Goal: Task Accomplishment & Management: Complete application form

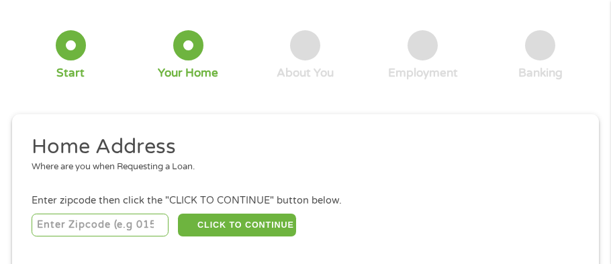
scroll to position [95, 0]
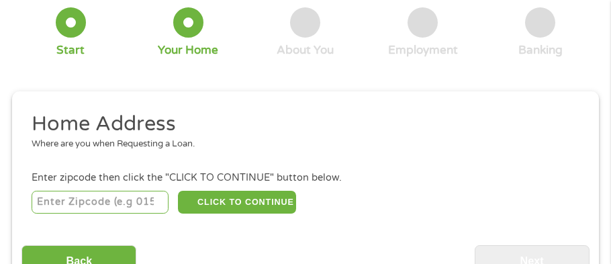
click at [90, 203] on input "number" at bounding box center [100, 202] width 137 height 23
type input "641"
type input "641E3"
type input "641"
click at [161, 200] on input "1" at bounding box center [100, 202] width 137 height 23
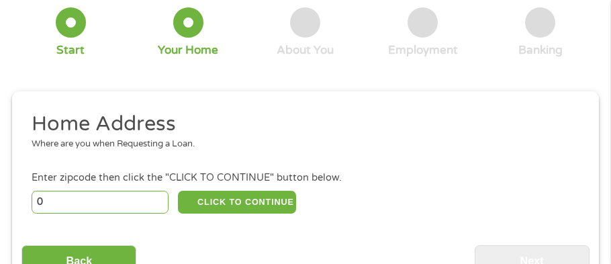
type input "0"
click at [160, 205] on input "0" at bounding box center [100, 202] width 137 height 23
click at [163, 208] on input "0" at bounding box center [100, 202] width 137 height 23
click at [136, 207] on input "0" at bounding box center [100, 202] width 137 height 23
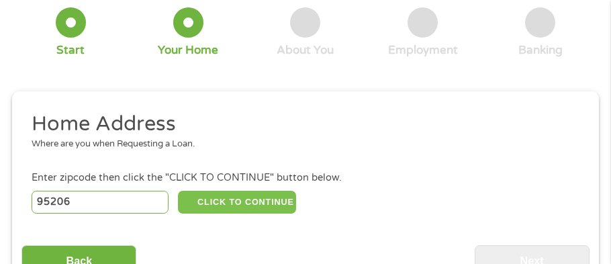
type input "95206"
click at [253, 206] on button "CLICK TO CONTINUE" at bounding box center [237, 202] width 118 height 23
type input "95206"
type input "Stockton"
select select "[US_STATE]"
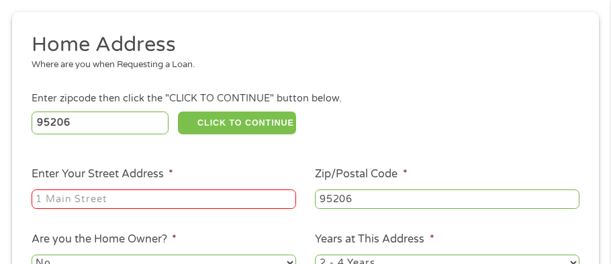
scroll to position [176, 0]
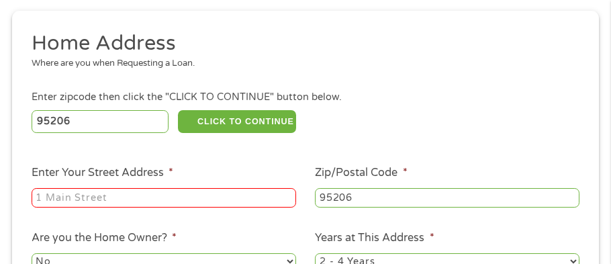
click at [70, 201] on input "Enter Your Street Address *" at bounding box center [164, 198] width 265 height 20
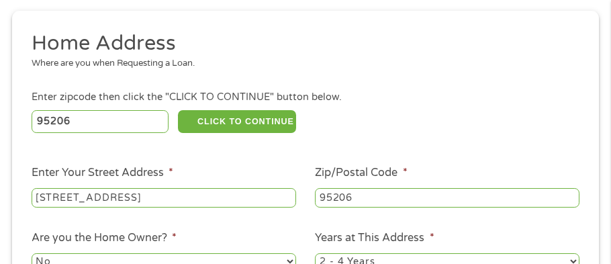
type input "[STREET_ADDRESS]"
click at [281, 222] on ul "Home Address Where are you when Requesting a Loan. Enter zipcode then click the…" at bounding box center [305, 195] width 568 height 331
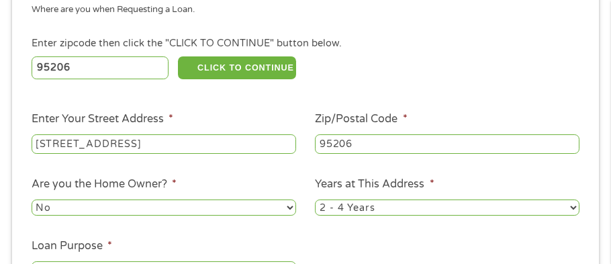
scroll to position [257, 0]
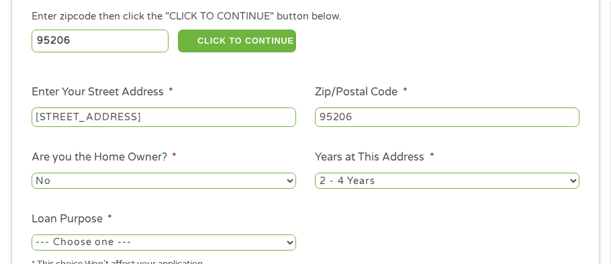
click at [291, 183] on select "No Yes" at bounding box center [164, 181] width 265 height 16
click at [32, 173] on select "No Yes" at bounding box center [164, 181] width 265 height 16
click at [375, 179] on select "1 Year or less 1 - 2 Years 2 - 4 Years Over 4 Years" at bounding box center [447, 181] width 265 height 16
select select "60months"
click at [315, 173] on select "1 Year or less 1 - 2 Years 2 - 4 Years Over 4 Years" at bounding box center [447, 181] width 265 height 16
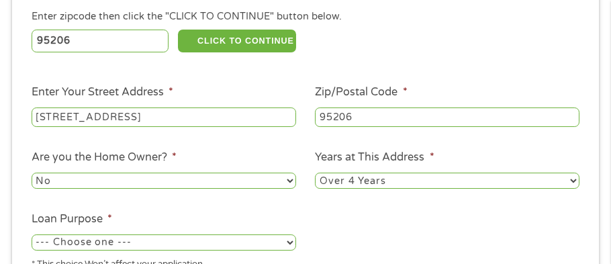
click at [287, 245] on select "--- Choose one --- Pay Bills Debt Consolidation Home Improvement Major Purchase…" at bounding box center [164, 242] width 265 height 16
select select "paybills"
click at [32, 234] on select "--- Choose one --- Pay Bills Debt Consolidation Home Improvement Major Purchase…" at bounding box center [164, 242] width 265 height 16
click at [439, 213] on ul "Home Address Where are you when Requesting a Loan. Enter zipcode then click the…" at bounding box center [305, 115] width 568 height 331
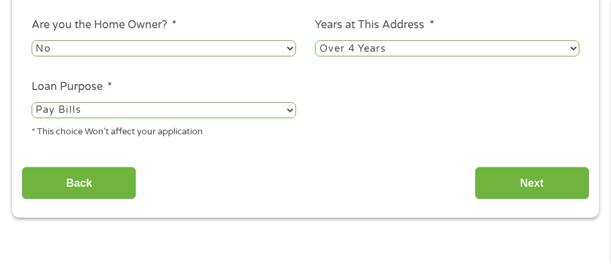
scroll to position [391, 0]
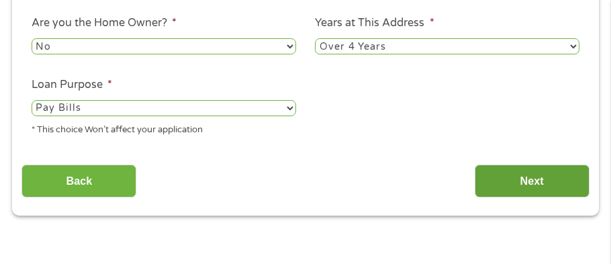
click at [531, 183] on input "Next" at bounding box center [532, 181] width 115 height 33
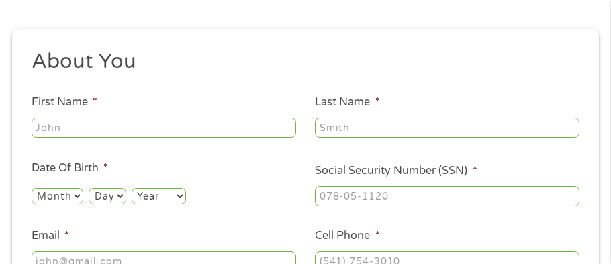
scroll to position [161, 0]
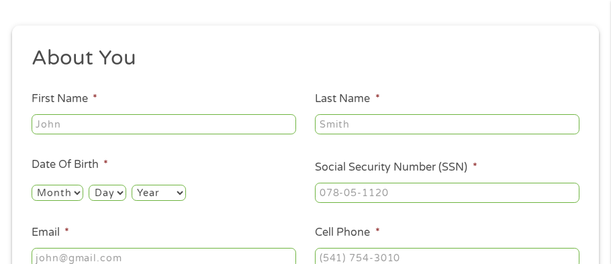
click at [98, 129] on input "First Name *" at bounding box center [164, 124] width 265 height 20
type input "Elnetra"
click at [380, 129] on input "Last Name *" at bounding box center [447, 124] width 265 height 20
type input "[PERSON_NAME]"
click at [77, 198] on select "Month 1 2 3 4 5 6 7 8 9 10 11 12" at bounding box center [58, 193] width 52 height 16
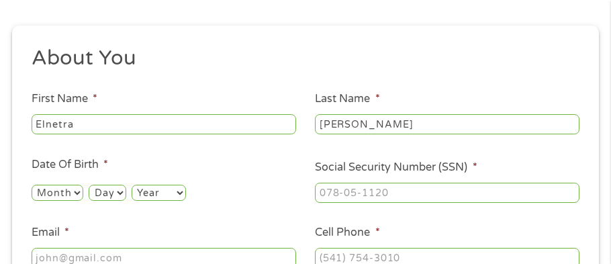
select select "6"
click at [32, 185] on select "Month 1 2 3 4 5 6 7 8 9 10 11 12" at bounding box center [58, 193] width 52 height 16
click at [117, 195] on select "Day 1 2 3 4 5 6 7 8 9 10 11 12 13 14 15 16 17 18 19 20 21 22 23 24 25 26 27 28 …" at bounding box center [107, 193] width 37 height 16
select select "19"
click at [165, 187] on select "Year [DATE] 2006 2005 2004 2003 2002 2001 2000 1999 1998 1997 1996 1995 1994 19…" at bounding box center [159, 193] width 54 height 16
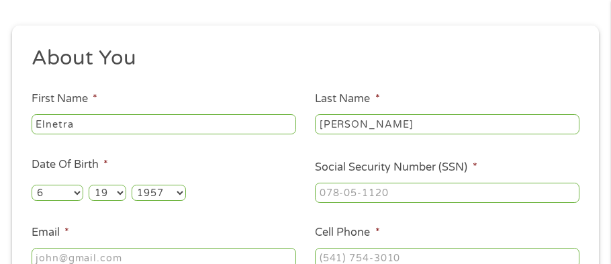
click at [132, 185] on select "Year [DATE] 2006 2005 2004 2003 2002 2001 2000 1999 1998 1997 1996 1995 1994 19…" at bounding box center [159, 193] width 54 height 16
click at [177, 195] on select "Year [DATE] 2006 2005 2004 2003 2002 2001 2000 1999 1998 1997 1996 1995 1994 19…" at bounding box center [159, 193] width 54 height 16
select select "1963"
click at [132, 185] on select "Year [DATE] 2006 2005 2004 2003 2002 2001 2000 1999 1998 1997 1996 1995 1994 19…" at bounding box center [159, 193] width 54 height 16
click at [360, 199] on input "___-__-____" at bounding box center [447, 193] width 265 height 20
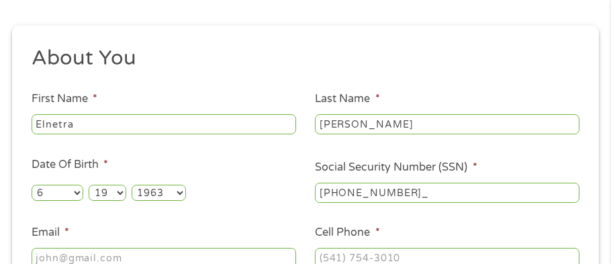
type input "571-13-6894"
click at [62, 258] on input "Email *" at bounding box center [164, 258] width 265 height 20
click at [216, 207] on ul "About You This field is hidden when viewing the form Title * --- Choose one ---…" at bounding box center [305, 195] width 568 height 301
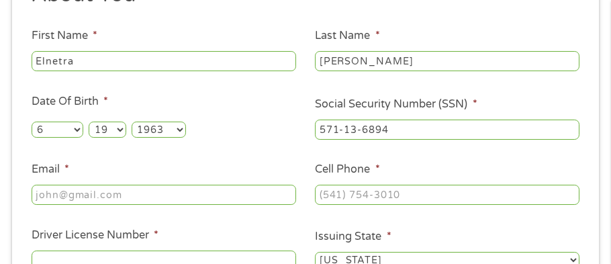
scroll to position [242, 0]
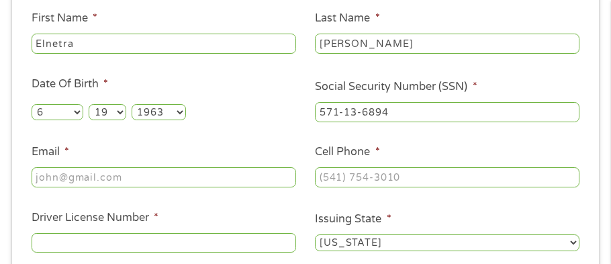
click at [67, 183] on input "Email *" at bounding box center [164, 177] width 265 height 20
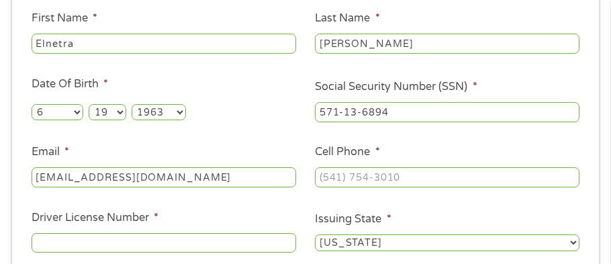
type input "[EMAIL_ADDRESS][DOMAIN_NAME]"
click at [378, 180] on input "(___) ___-____" at bounding box center [447, 177] width 265 height 20
type input "[PHONE_NUMBER]"
click at [172, 250] on input "Driver License Number *" at bounding box center [164, 243] width 265 height 20
click at [193, 82] on li "Date Of Birth * Month Month 1 2 3 4 5 6 7 8 9 10 11 12 Day Day 1 2 3 4 5 6 7 8 …" at bounding box center [163, 99] width 284 height 47
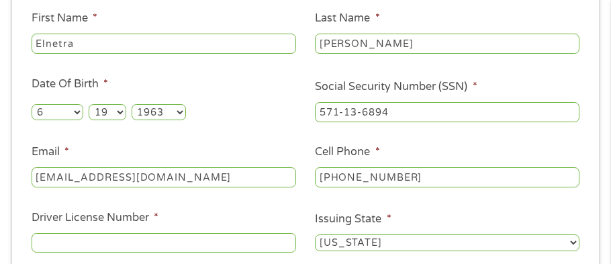
click at [157, 238] on input "Driver License Number *" at bounding box center [164, 243] width 265 height 20
type input "D5025736"
click at [594, 236] on div "This field is hidden when viewing the form gclid EAIaIQobChMIru2v1eLfjwMV1yStBh…" at bounding box center [305, 139] width 587 height 389
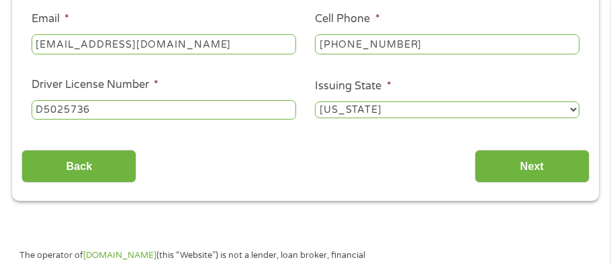
scroll to position [376, 0]
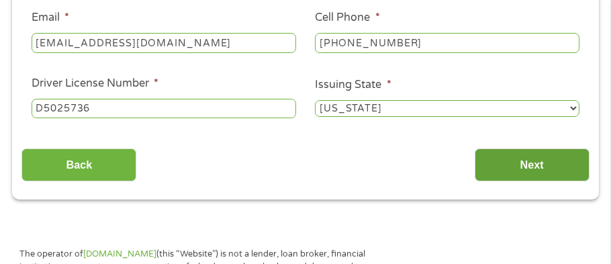
click at [539, 170] on input "Next" at bounding box center [532, 164] width 115 height 33
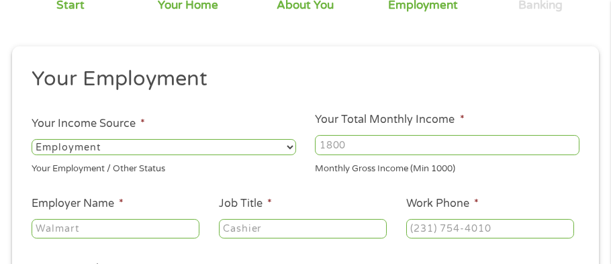
scroll to position [161, 0]
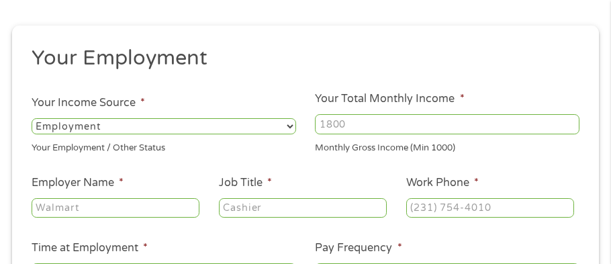
click at [292, 128] on select "--- Choose one --- Employment [DEMOGRAPHIC_DATA] Benefits" at bounding box center [164, 126] width 265 height 16
select select "benefits"
click at [32, 118] on select "--- Choose one --- Employment [DEMOGRAPHIC_DATA] Benefits" at bounding box center [164, 126] width 265 height 16
type input "Other"
type input "[PHONE_NUMBER]"
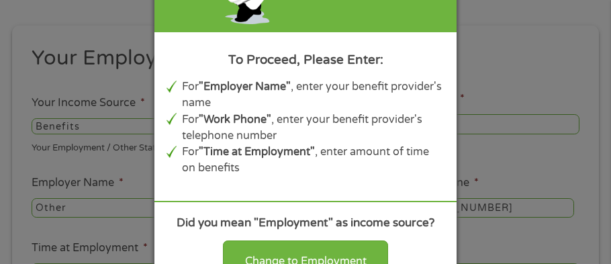
click at [477, 87] on div "Panda Tips To Proceed, Please Enter: For "Employer Name" , enter your benefit p…" at bounding box center [305, 132] width 611 height 264
click at [24, 68] on div "Panda Tips To Proceed, Please Enter: For "Employer Name" , enter your benefit p…" at bounding box center [305, 132] width 611 height 264
click at [83, 130] on div "Panda Tips To Proceed, Please Enter: For "Employer Name" , enter your benefit p…" at bounding box center [305, 132] width 611 height 264
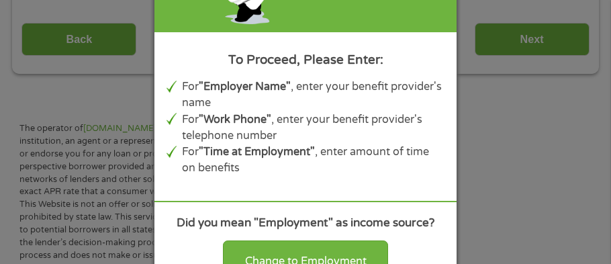
scroll to position [537, 0]
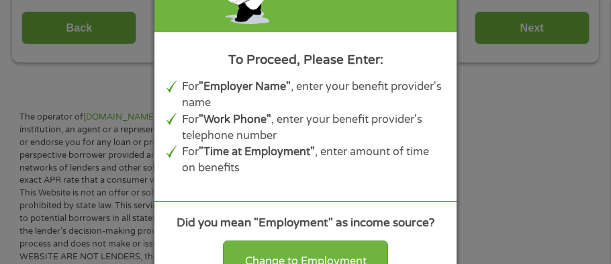
click at [498, 227] on div "Panda Tips To Proceed, Please Enter: For "Employer Name" , enter your benefit p…" at bounding box center [305, 132] width 611 height 264
click at [602, 193] on div "Panda Tips To Proceed, Please Enter: For "Employer Name" , enter your benefit p…" at bounding box center [305, 132] width 611 height 264
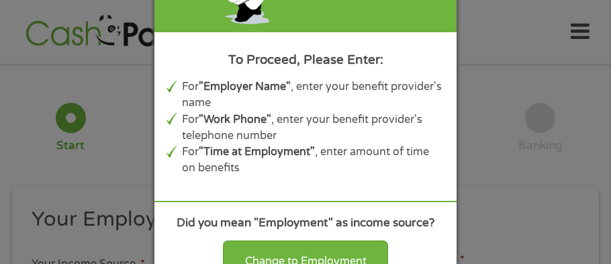
scroll to position [0, 0]
click at [99, 242] on div "Panda Tips To Proceed, Please Enter: For "Employer Name" , enter your benefit p…" at bounding box center [305, 132] width 611 height 264
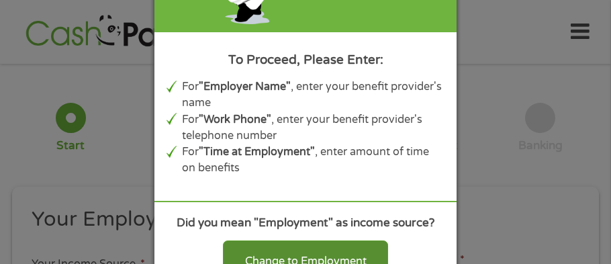
click at [301, 253] on div "Change to Employment" at bounding box center [305, 261] width 165 height 42
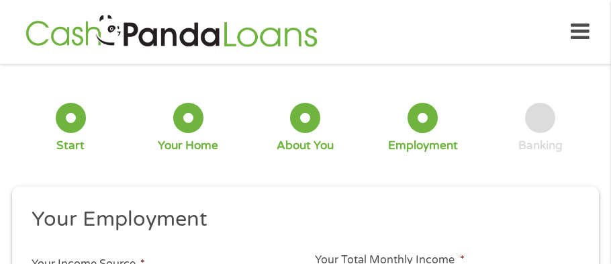
click at [421, 117] on div at bounding box center [423, 118] width 30 height 30
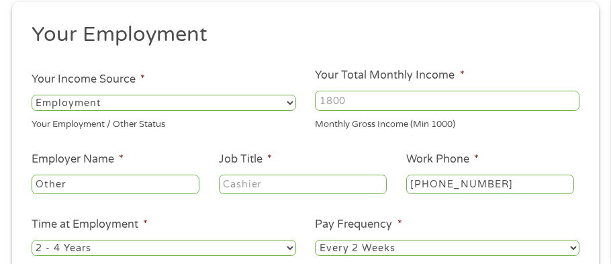
scroll to position [188, 0]
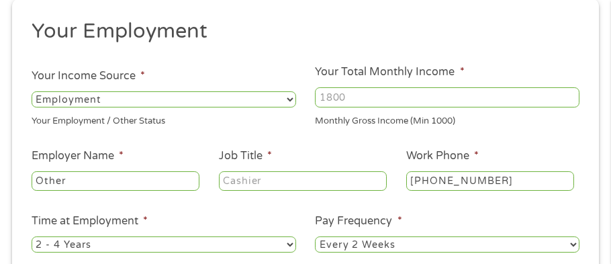
click at [291, 99] on select "--- Choose one --- Employment [DEMOGRAPHIC_DATA] Benefits" at bounding box center [164, 99] width 265 height 16
click at [32, 91] on select "--- Choose one --- Employment [DEMOGRAPHIC_DATA] Benefits" at bounding box center [164, 99] width 265 height 16
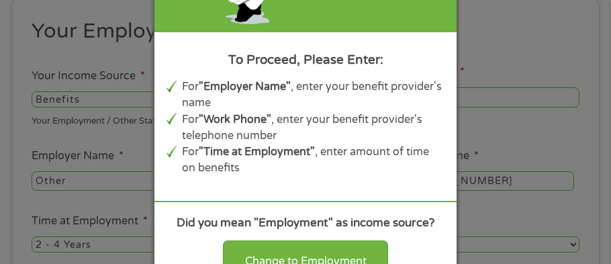
click at [504, 90] on div "Panda Tips To Proceed, Please Enter: For "Employer Name" , enter your benefit p…" at bounding box center [305, 132] width 611 height 264
click at [104, 177] on div "Panda Tips To Proceed, Please Enter: For "Employer Name" , enter your benefit p…" at bounding box center [305, 132] width 611 height 264
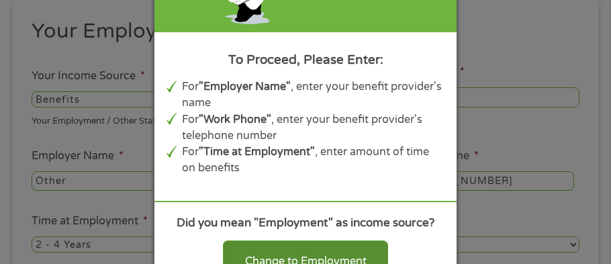
click at [299, 247] on div "Change to Employment" at bounding box center [305, 261] width 165 height 42
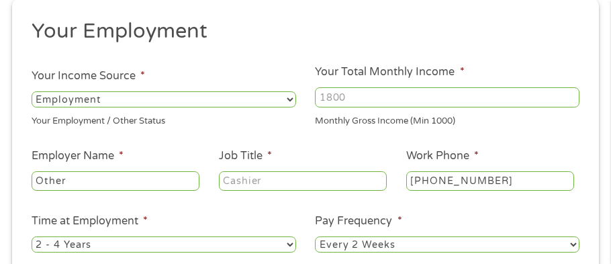
click at [81, 97] on select "--- Choose one --- Employment [DEMOGRAPHIC_DATA] Benefits" at bounding box center [164, 99] width 265 height 16
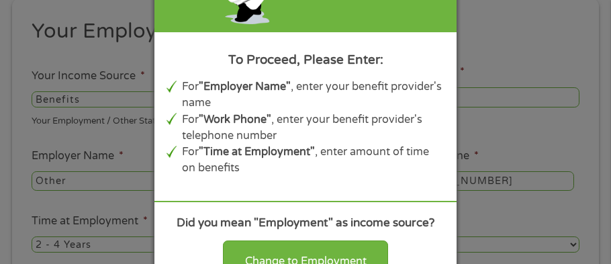
click at [387, 88] on li "For "Employer Name" , enter your benefit provider's name" at bounding box center [313, 95] width 263 height 33
click at [85, 186] on div "Panda Tips To Proceed, Please Enter: For "Employer Name" , enter your benefit p…" at bounding box center [305, 132] width 611 height 264
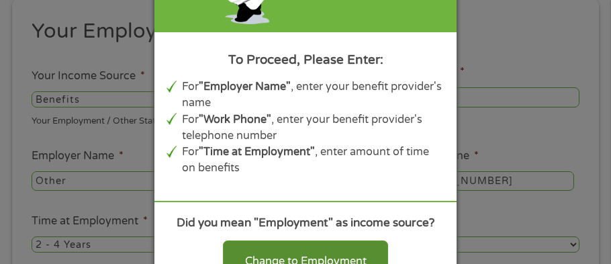
click at [336, 253] on div "Change to Employment" at bounding box center [305, 261] width 165 height 42
select select "fullTime"
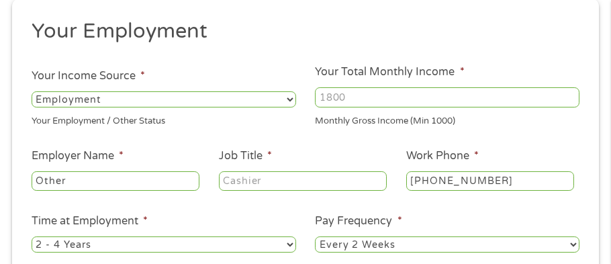
click at [112, 177] on input "Other" at bounding box center [116, 181] width 168 height 20
type input "O"
type input "ssi"
click at [345, 36] on h2 "Your Employment" at bounding box center [301, 31] width 539 height 27
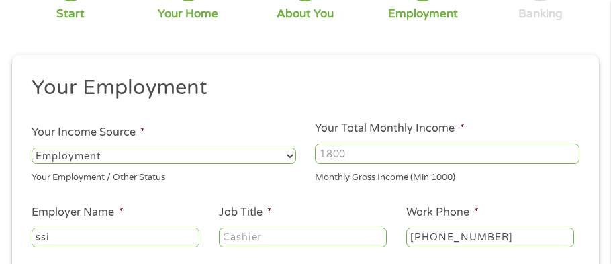
scroll to position [134, 0]
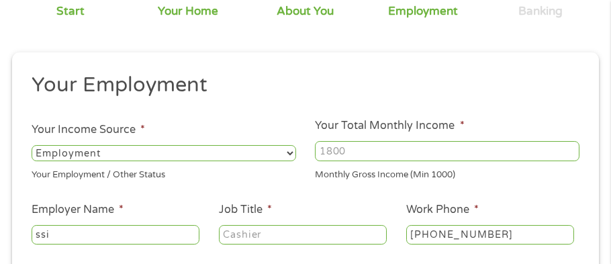
click at [154, 176] on div "Your Employment / Other Status" at bounding box center [164, 173] width 265 height 18
click at [285, 152] on select "--- Choose one --- Employment [DEMOGRAPHIC_DATA] Benefits" at bounding box center [164, 153] width 265 height 16
select select
click at [289, 95] on h2 "Your Employment" at bounding box center [301, 85] width 539 height 27
click at [267, 236] on input "Job Title *" at bounding box center [303, 235] width 168 height 20
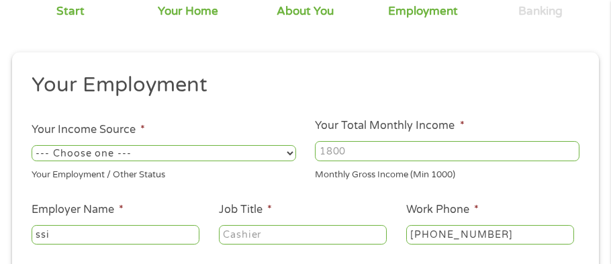
click at [384, 150] on input "Your Total Monthly Income *" at bounding box center [447, 151] width 265 height 20
type input "1500"
click at [269, 235] on input "Job Title *" at bounding box center [303, 235] width 168 height 20
click at [504, 237] on input "[PHONE_NUMBER]" at bounding box center [490, 235] width 168 height 20
type input "(___) ___-____"
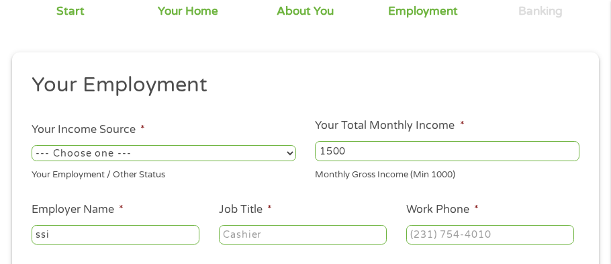
click at [290, 151] on select "--- Choose one --- Employment [DEMOGRAPHIC_DATA] Benefits" at bounding box center [164, 153] width 265 height 16
select select "benefits"
click at [32, 145] on select "--- Choose one --- Employment [DEMOGRAPHIC_DATA] Benefits" at bounding box center [164, 153] width 265 height 16
type input "[PHONE_NUMBER]"
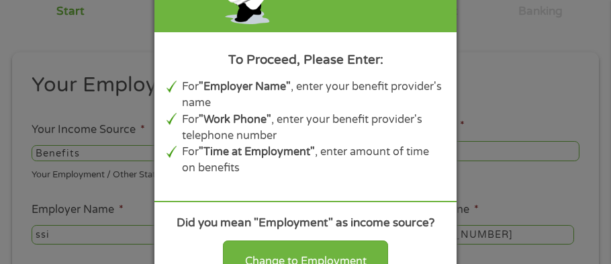
click at [409, 160] on li "For "Time at Employment" , enter amount of time on benefits" at bounding box center [313, 160] width 263 height 33
click at [65, 33] on div "Panda Tips To Proceed, Please Enter: For "Employer Name" , enter your benefit p…" at bounding box center [305, 132] width 611 height 264
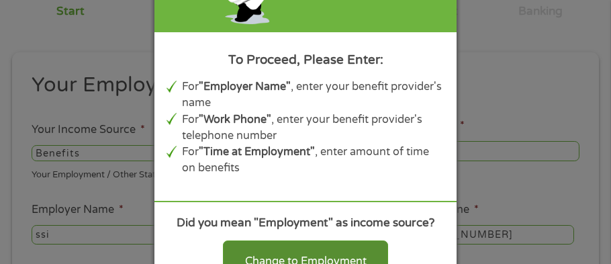
click at [295, 251] on div "Change to Employment" at bounding box center [305, 261] width 165 height 42
select select "fullTime"
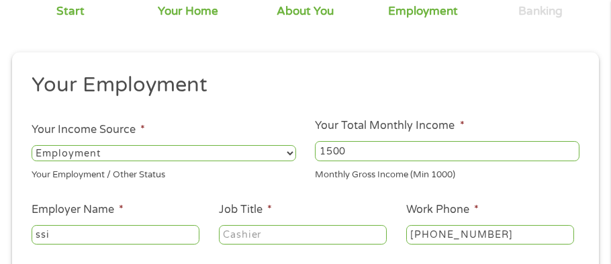
click at [291, 158] on select "--- Choose one --- Employment [DEMOGRAPHIC_DATA] Benefits" at bounding box center [164, 153] width 265 height 16
click at [32, 145] on select "--- Choose one --- Employment [DEMOGRAPHIC_DATA] Benefits" at bounding box center [164, 153] width 265 height 16
click at [154, 152] on select "--- Choose one --- Employment [DEMOGRAPHIC_DATA] Benefits" at bounding box center [164, 153] width 265 height 16
click at [161, 109] on ul "Your Employment Your Income Source * --- Choose one --- Employment [DEMOGRAPHIC…" at bounding box center [305, 234] width 568 height 325
click at [124, 179] on div "Your Employment / Other Status" at bounding box center [164, 173] width 265 height 18
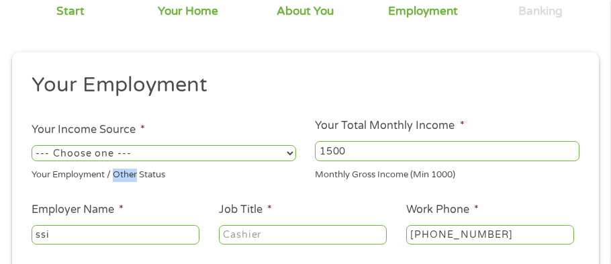
click at [124, 179] on div "Your Employment / Other Status" at bounding box center [164, 173] width 265 height 18
click at [163, 173] on div "Your Employment / Other Status" at bounding box center [164, 173] width 265 height 18
click at [129, 180] on div "Your Employment / Other Status" at bounding box center [164, 173] width 265 height 18
click at [134, 183] on ul "Your Employment Your Income Source * --- Choose one --- Employment [DEMOGRAPHIC…" at bounding box center [305, 234] width 568 height 325
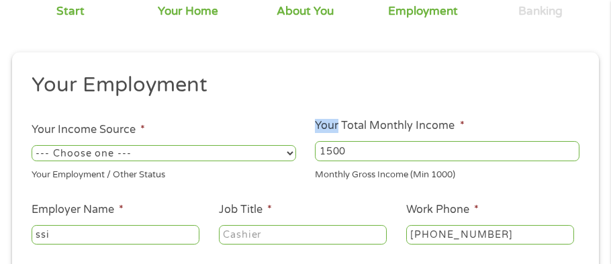
click at [134, 183] on ul "Your Employment Your Income Source * --- Choose one --- Employment [DEMOGRAPHIC…" at bounding box center [305, 234] width 568 height 325
click at [134, 182] on div "Your Employment / Other Status" at bounding box center [164, 173] width 265 height 18
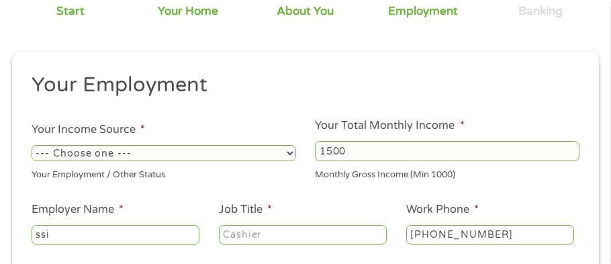
click at [257, 236] on input "Job Title *" at bounding box center [303, 235] width 168 height 20
click at [145, 183] on ul "Your Employment Your Income Source * --- Choose one --- Employment [DEMOGRAPHIC…" at bounding box center [305, 234] width 568 height 325
click at [144, 180] on div "Your Employment / Other Status" at bounding box center [164, 173] width 265 height 18
click at [89, 182] on ul "Your Employment Your Income Source * --- Choose one --- Employment [DEMOGRAPHIC…" at bounding box center [305, 234] width 568 height 325
click at [89, 178] on div "Your Employment / Other Status" at bounding box center [164, 173] width 265 height 18
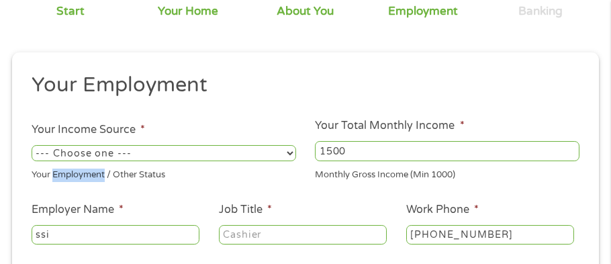
click at [89, 178] on div "Your Employment / Other Status" at bounding box center [164, 173] width 265 height 18
click at [293, 150] on select "--- Choose one --- Employment [DEMOGRAPHIC_DATA] Benefits" at bounding box center [164, 153] width 265 height 16
click at [32, 145] on select "--- Choose one --- Employment [DEMOGRAPHIC_DATA] Benefits" at bounding box center [164, 153] width 265 height 16
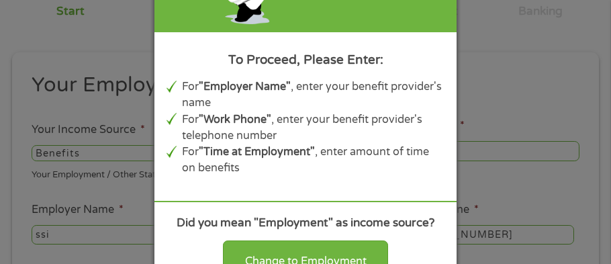
click at [435, 222] on div "Did you mean "Employment" as income source?" at bounding box center [306, 222] width 278 height 17
click at [436, 222] on div "Did you mean "Employment" as income source?" at bounding box center [306, 222] width 278 height 17
click at [479, 72] on div "Panda Tips To Proceed, Please Enter: For "Employer Name" , enter your benefit p…" at bounding box center [305, 132] width 611 height 264
click at [135, 192] on div "Panda Tips To Proceed, Please Enter: For "Employer Name" , enter your benefit p…" at bounding box center [305, 132] width 611 height 264
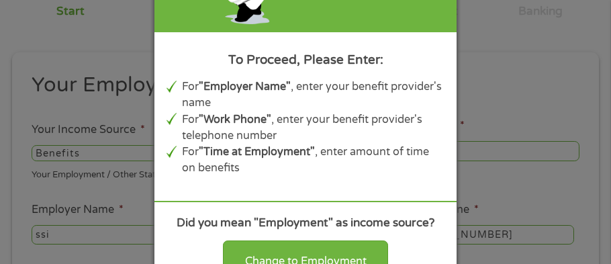
click at [135, 192] on div "Panda Tips To Proceed, Please Enter: For "Employer Name" , enter your benefit p…" at bounding box center [305, 132] width 611 height 264
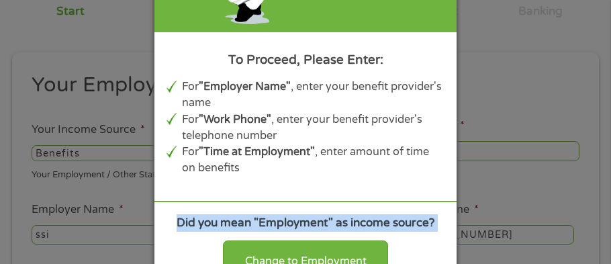
click at [135, 192] on div "Panda Tips To Proceed, Please Enter: For "Employer Name" , enter your benefit p…" at bounding box center [305, 132] width 611 height 264
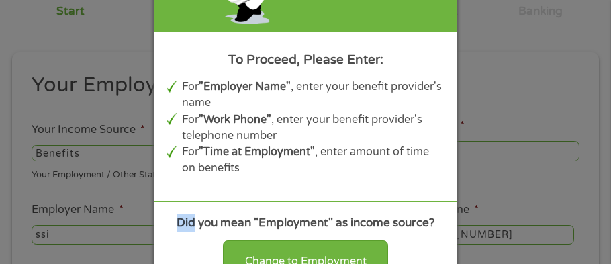
click at [135, 192] on div "Panda Tips To Proceed, Please Enter: For "Employer Name" , enter your benefit p…" at bounding box center [305, 132] width 611 height 264
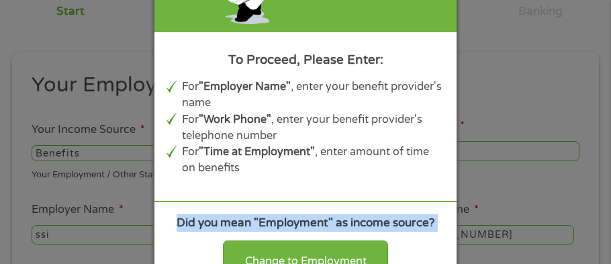
click at [135, 192] on div "Panda Tips To Proceed, Please Enter: For "Employer Name" , enter your benefit p…" at bounding box center [305, 132] width 611 height 264
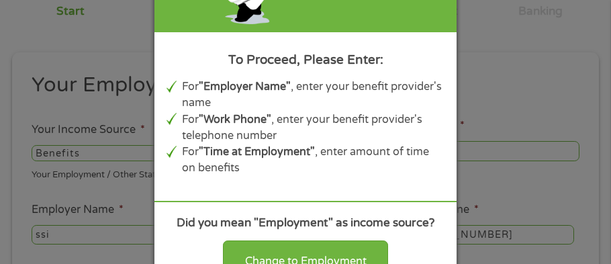
click at [468, 172] on div "Panda Tips To Proceed, Please Enter: For "Employer Name" , enter your benefit p…" at bounding box center [305, 132] width 611 height 264
click at [424, 194] on div "Panda Tips To Proceed, Please Enter: For "Employer Name" , enter your benefit p…" at bounding box center [305, 132] width 302 height 387
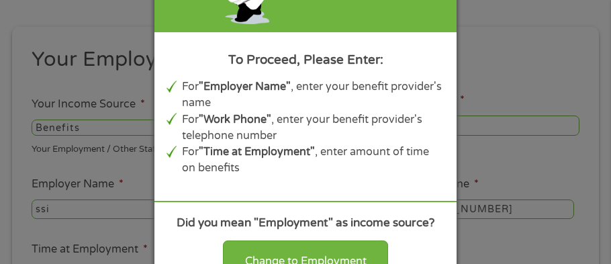
scroll to position [133, 0]
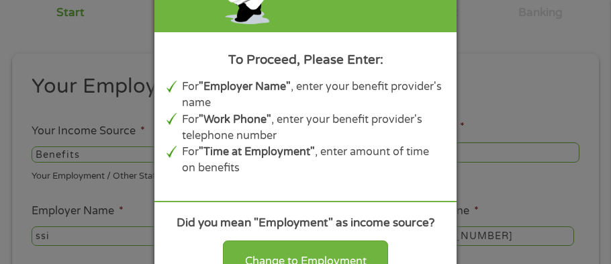
click at [388, 228] on div "Did you mean "Employment" as income source?" at bounding box center [306, 222] width 278 height 17
click at [445, 251] on div "Did you mean "Employment" as income source? Change to Employment Continue with …" at bounding box center [305, 263] width 302 height 125
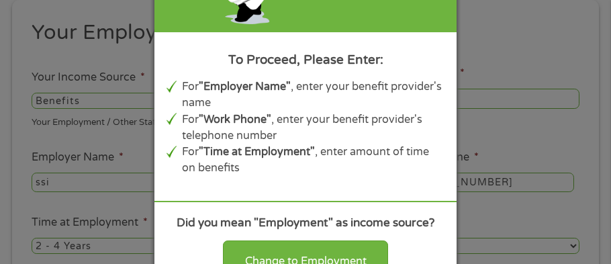
scroll to position [214, 0]
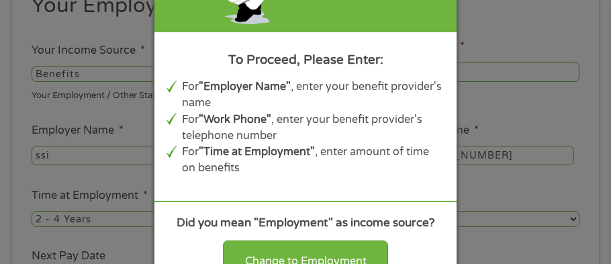
click at [81, 77] on div "Panda Tips To Proceed, Please Enter: For "Employer Name" , enter your benefit p…" at bounding box center [305, 132] width 611 height 264
click at [86, 158] on div "Panda Tips To Proceed, Please Enter: For "Employer Name" , enter your benefit p…" at bounding box center [305, 132] width 611 height 264
click at [494, 68] on div "Panda Tips To Proceed, Please Enter: For "Employer Name" , enter your benefit p…" at bounding box center [305, 132] width 611 height 264
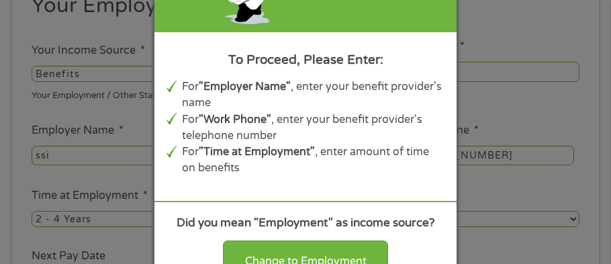
click at [261, 66] on div "To Proceed, Please Enter:" at bounding box center [306, 59] width 278 height 19
click at [287, 59] on div "To Proceed, Please Enter:" at bounding box center [306, 59] width 278 height 19
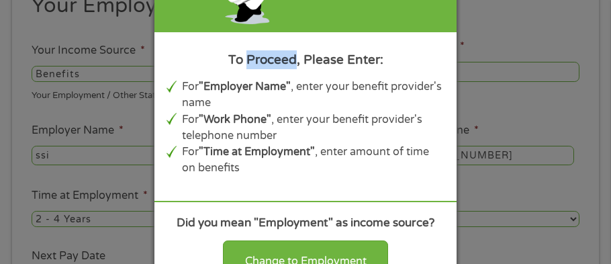
click at [287, 59] on div "To Proceed, Please Enter:" at bounding box center [306, 59] width 278 height 19
click at [355, 66] on div "To Proceed, Please Enter:" at bounding box center [306, 59] width 278 height 19
click at [60, 76] on div "Panda Tips To Proceed, Please Enter: For "Employer Name" , enter your benefit p…" at bounding box center [305, 132] width 611 height 264
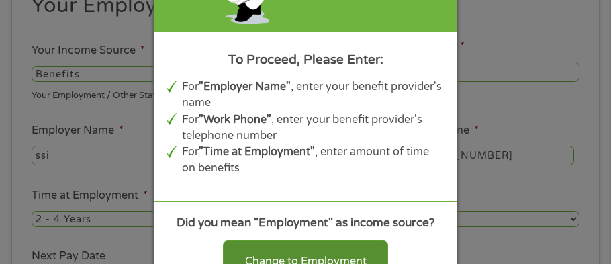
click at [271, 258] on div "Change to Employment" at bounding box center [305, 261] width 165 height 42
select select "fullTime"
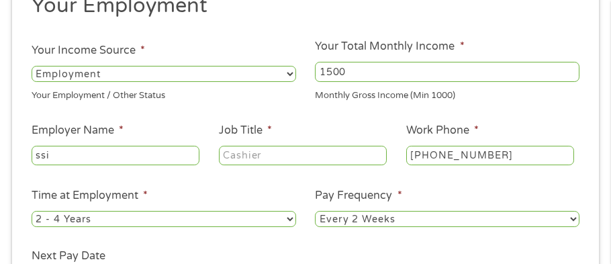
click at [330, 154] on input "Job Title *" at bounding box center [303, 156] width 168 height 20
click at [279, 220] on select "--- Choose one --- 1 Year or less 1 - 2 Years 2 - 4 Years Over 4 Years" at bounding box center [164, 219] width 265 height 16
select select "60months"
click at [32, 211] on select "--- Choose one --- 1 Year or less 1 - 2 Years 2 - 4 Years Over 4 Years" at bounding box center [164, 219] width 265 height 16
click at [353, 220] on select "--- Choose one --- Every 2 Weeks Every Week Monthly Semi-Monthly" at bounding box center [447, 219] width 265 height 16
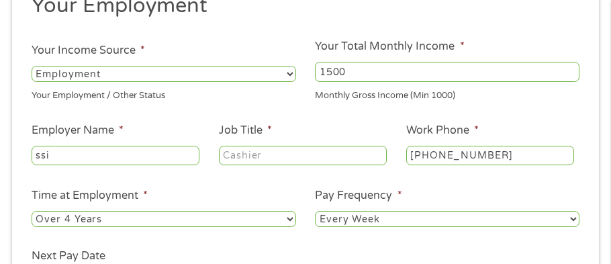
click at [315, 211] on select "--- Choose one --- Every 2 Weeks Every Week Monthly Semi-Monthly" at bounding box center [447, 219] width 265 height 16
click at [447, 223] on select "--- Choose one --- Every 2 Weeks Every Week Monthly Semi-Monthly" at bounding box center [447, 219] width 265 height 16
select select "monthly"
click at [315, 211] on select "--- Choose one --- Every 2 Weeks Every Week Monthly Semi-Monthly" at bounding box center [447, 219] width 265 height 16
click at [330, 159] on input "Job Title *" at bounding box center [303, 156] width 168 height 20
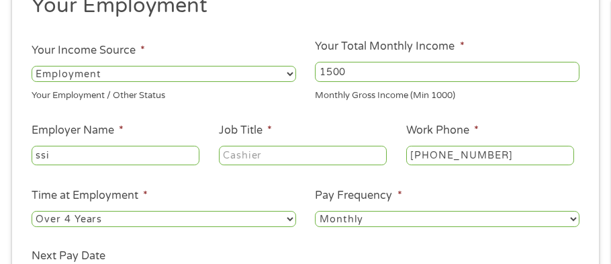
click at [60, 154] on input "ssi" at bounding box center [116, 156] width 168 height 20
click at [105, 161] on input "ssi&ssdi" at bounding box center [116, 156] width 168 height 20
type input "s"
type input "SSI & SSDI"
click at [290, 164] on input "Job Title *" at bounding box center [303, 156] width 168 height 20
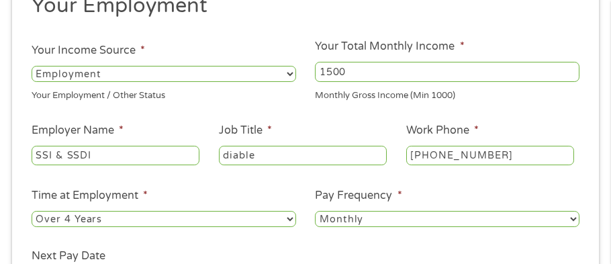
type input "diable"
click at [515, 252] on ul "Your Employment Your Income Source * --- Choose one --- Employment [DEMOGRAPHIC…" at bounding box center [305, 155] width 568 height 325
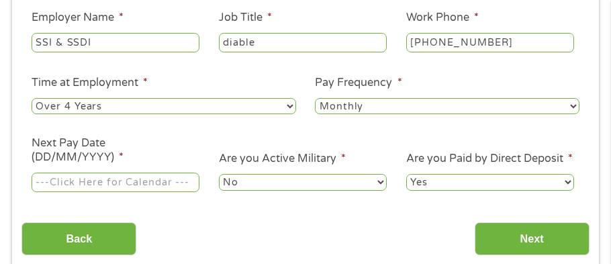
scroll to position [348, 0]
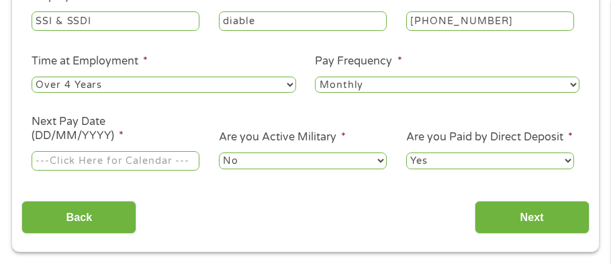
click at [103, 160] on input "Next Pay Date (DD/MM/YYYY) *" at bounding box center [116, 161] width 168 height 20
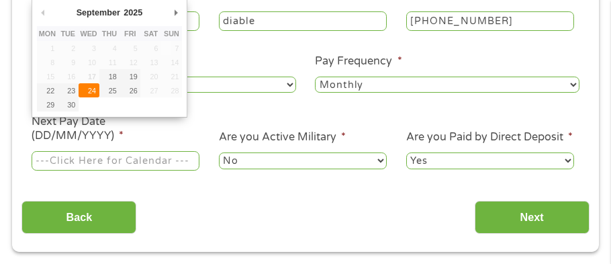
type input "[DATE]"
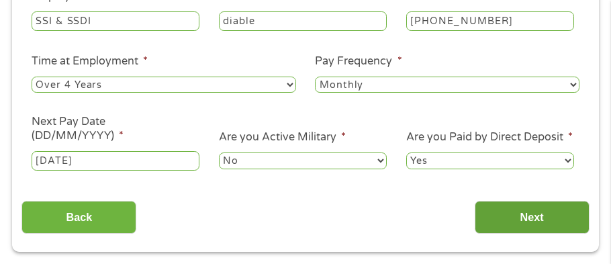
click at [504, 222] on input "Next" at bounding box center [532, 217] width 115 height 33
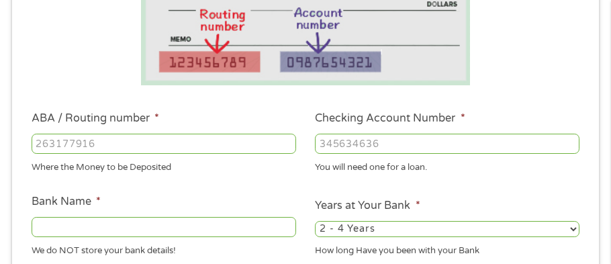
scroll to position [322, 0]
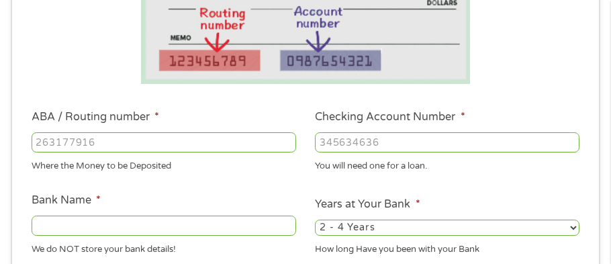
click at [83, 140] on input "ABA / Routing number *" at bounding box center [164, 142] width 265 height 20
click at [79, 219] on input "Bank Name *" at bounding box center [164, 226] width 265 height 20
click at [83, 240] on div "We do NOT store your bank details!" at bounding box center [164, 247] width 265 height 18
click at [53, 231] on input "Bank Name *" at bounding box center [164, 226] width 265 height 20
type input "Bancorp"
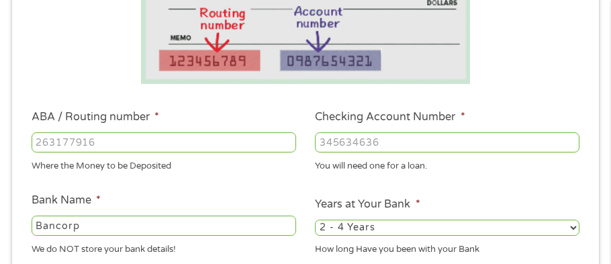
click at [118, 138] on input "ABA / Routing number *" at bounding box center [164, 142] width 265 height 20
type input "031101279"
type input "THE BANCORP BANK"
type input "031101279"
click at [353, 148] on input "Checking Account Number *" at bounding box center [447, 142] width 265 height 20
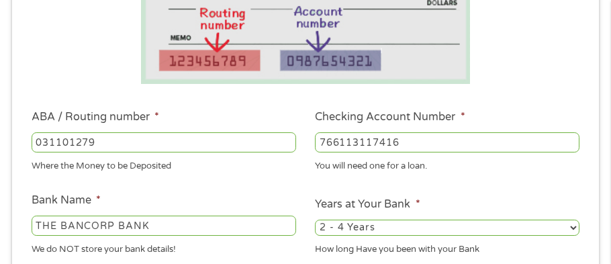
type input "766113117416"
click at [588, 234] on li "Years at Your Bank * 2 - 4 Years 6 - 12 Months 1 - 2 Years Over 4 Years How lon…" at bounding box center [448, 226] width 284 height 60
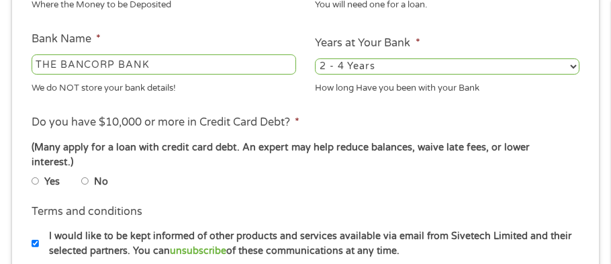
scroll to position [510, 0]
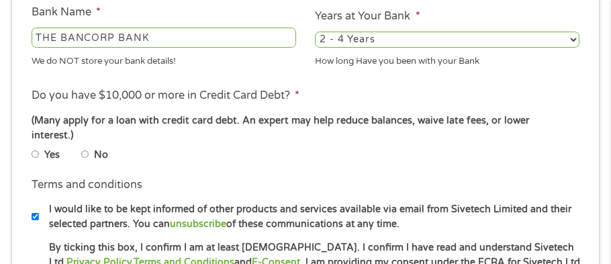
click at [86, 150] on input "No" at bounding box center [85, 154] width 8 height 8
radio input "true"
click at [32, 150] on input "Yes" at bounding box center [36, 154] width 8 height 8
radio input "true"
click at [81, 150] on input "No" at bounding box center [85, 154] width 8 height 8
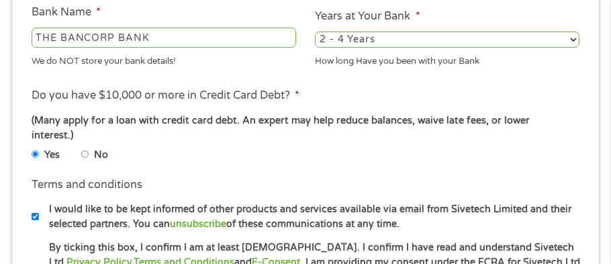
radio input "true"
click at [32, 150] on input "Yes" at bounding box center [36, 154] width 8 height 8
radio input "true"
click at [81, 150] on input "No" at bounding box center [85, 154] width 8 height 8
radio input "true"
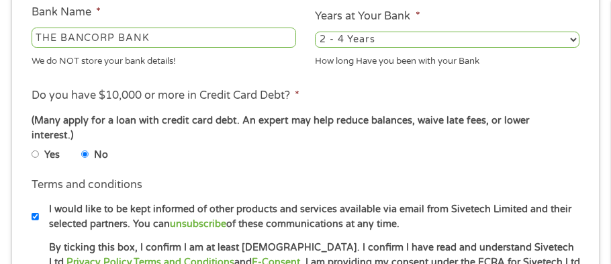
click at [32, 150] on input "Yes" at bounding box center [36, 154] width 8 height 8
radio input "true"
click at [81, 150] on input "No" at bounding box center [85, 154] width 8 height 8
radio input "true"
click at [187, 129] on li "Do you have $10,000 or more in Credit Card Debt? * (Many apply for a loan with …" at bounding box center [305, 126] width 568 height 79
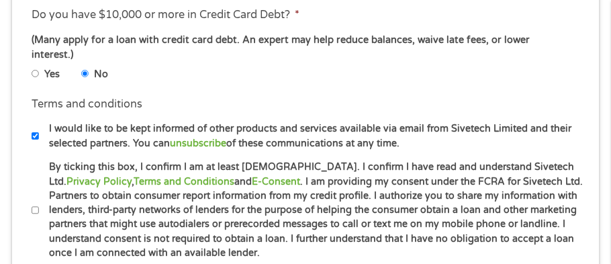
scroll to position [618, 0]
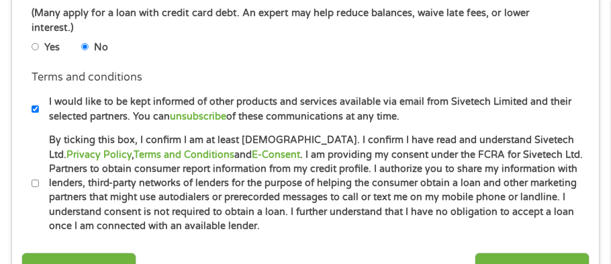
click at [34, 179] on input "By ticking this box, I confirm I am at least [DEMOGRAPHIC_DATA]. I confirm I ha…" at bounding box center [36, 183] width 8 height 8
checkbox input "true"
click at [523, 253] on input "Next" at bounding box center [532, 269] width 115 height 33
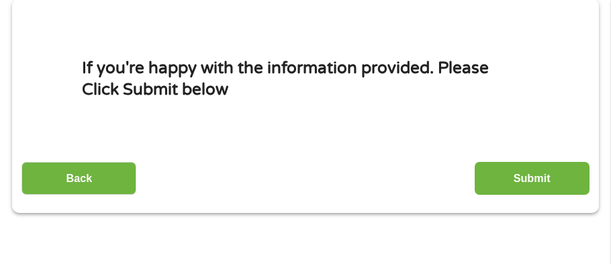
scroll to position [215, 0]
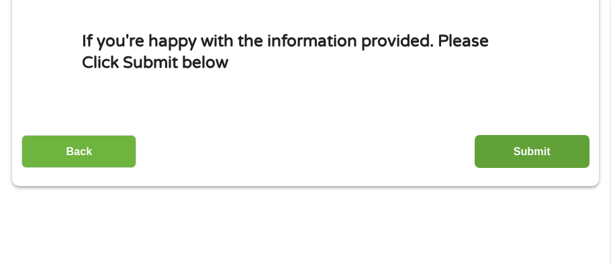
click at [501, 144] on input "Submit" at bounding box center [532, 151] width 115 height 33
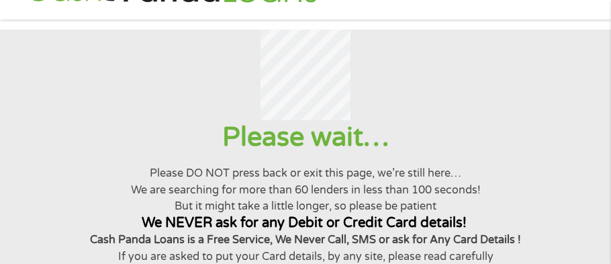
scroll to position [0, 0]
